Goal: Check status: Check status

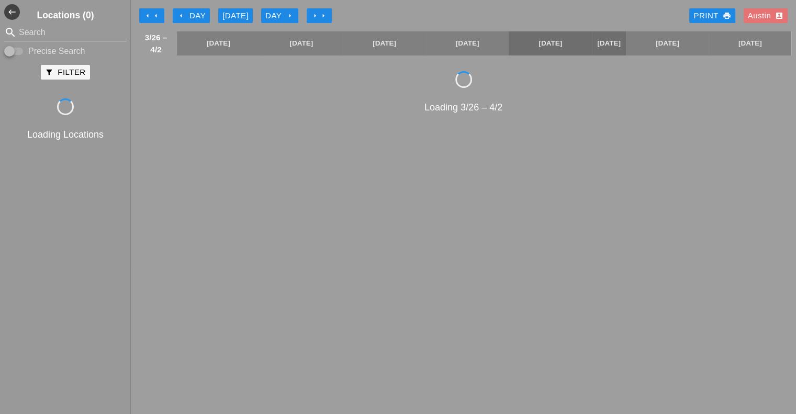
click at [229, 12] on div "[DATE]" at bounding box center [235, 16] width 26 height 12
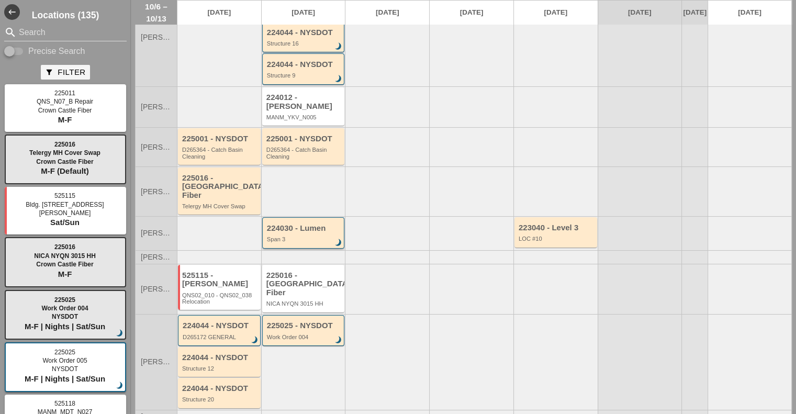
scroll to position [105, 0]
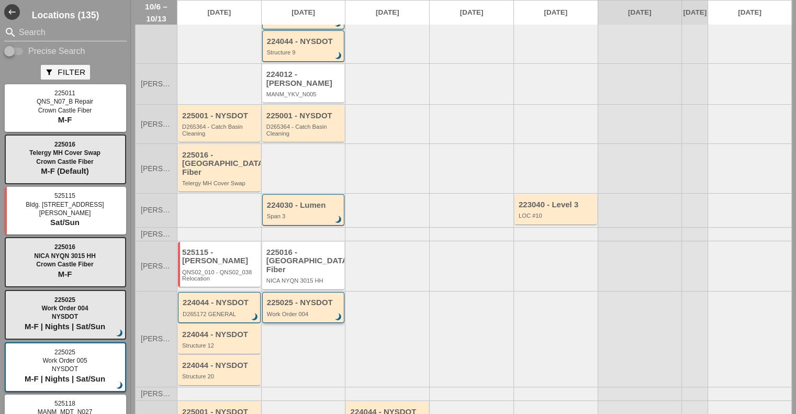
click at [303, 292] on div "225025 - NYSDOT Work Order 004 brightness_3" at bounding box center [303, 307] width 83 height 31
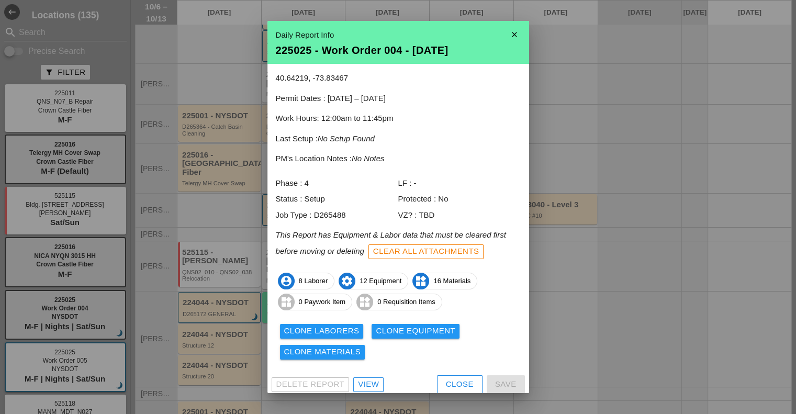
click at [508, 35] on icon "close" at bounding box center [514, 34] width 21 height 21
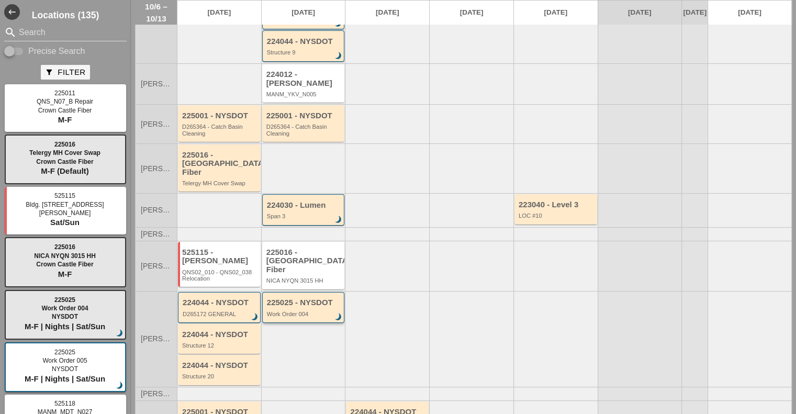
click at [307, 311] on div "Work Order 004" at bounding box center [304, 314] width 75 height 6
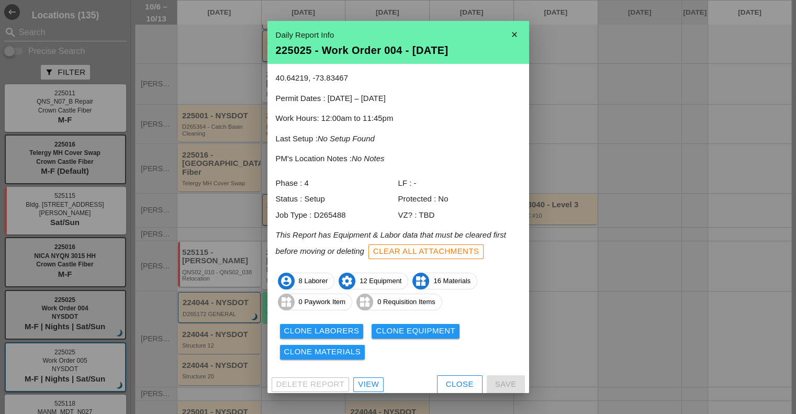
click at [371, 383] on div "View" at bounding box center [368, 384] width 21 height 12
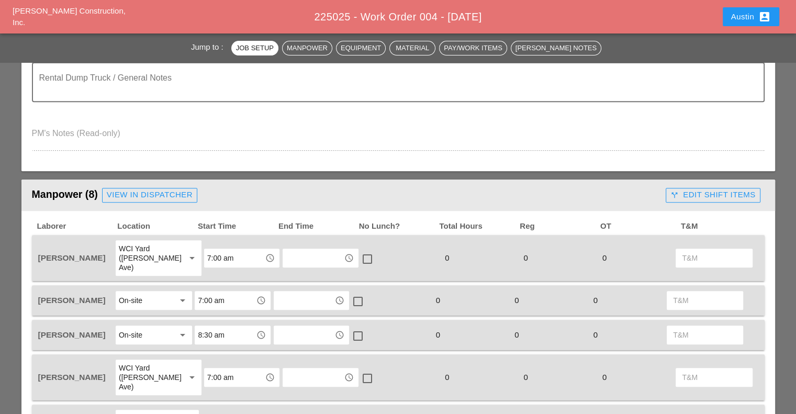
scroll to position [576, 0]
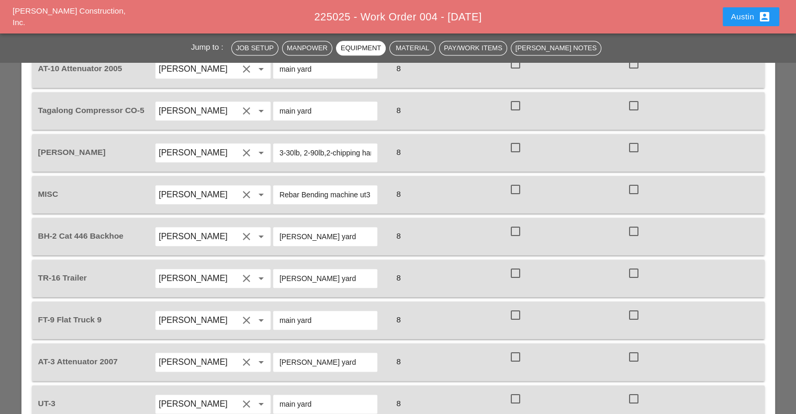
scroll to position [1152, 0]
